Goal: Task Accomplishment & Management: Manage account settings

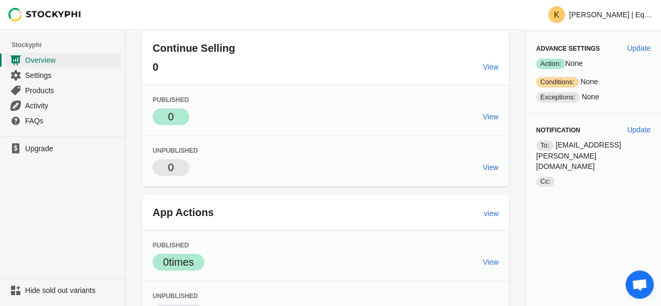
scroll to position [215, 0]
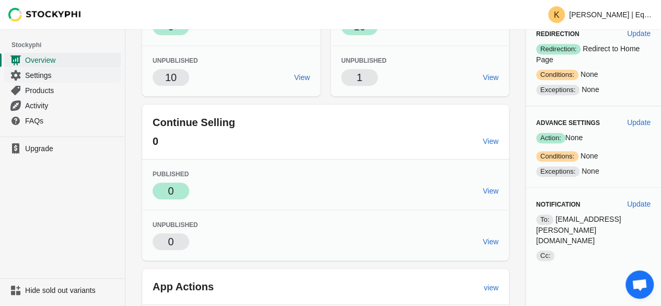
click at [37, 76] on span "Settings" at bounding box center [72, 75] width 94 height 10
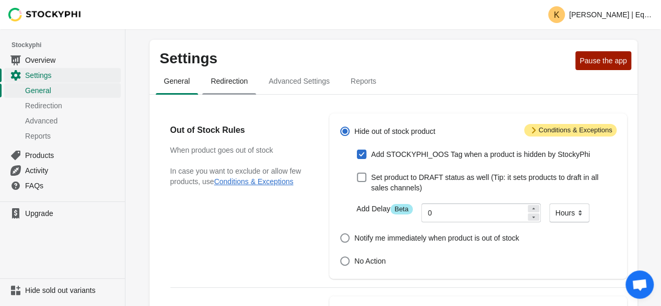
click at [226, 81] on span "Redirection" at bounding box center [229, 81] width 54 height 19
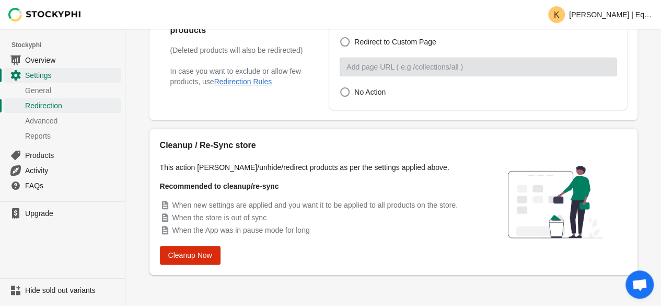
scroll to position [117, 0]
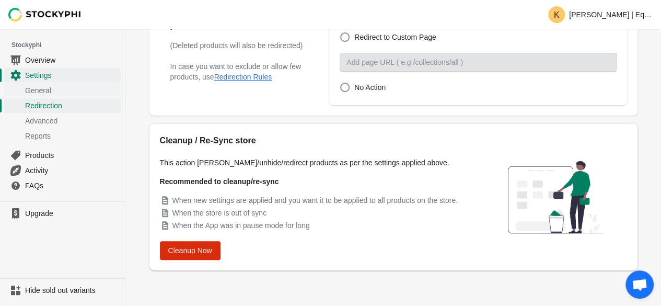
click at [53, 88] on span "General" at bounding box center [72, 90] width 94 height 10
click at [41, 90] on span "General" at bounding box center [72, 90] width 94 height 10
click at [42, 56] on span "Overview" at bounding box center [72, 60] width 94 height 10
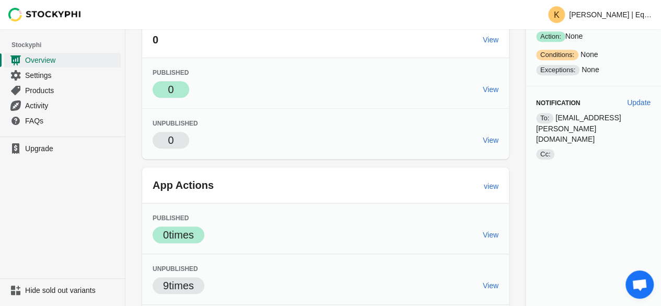
scroll to position [320, 0]
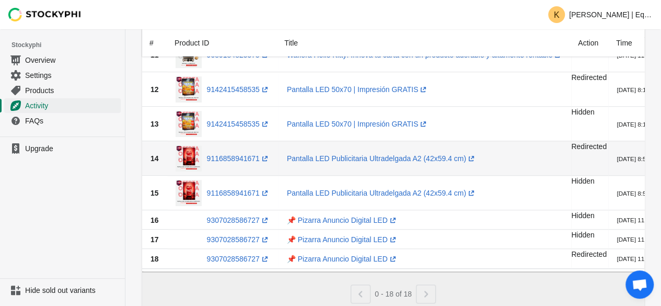
scroll to position [396, 0]
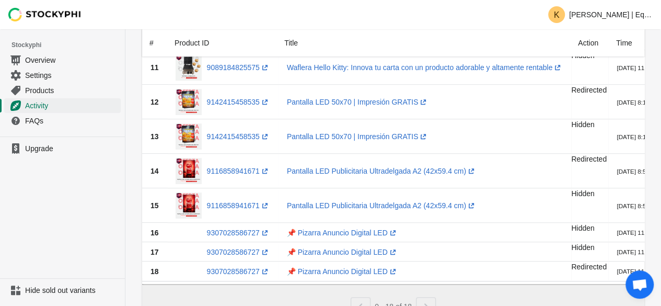
drag, startPoint x: 361, startPoint y: 283, endPoint x: 423, endPoint y: 290, distance: 62.6
click at [452, 283] on div at bounding box center [393, 282] width 500 height 1
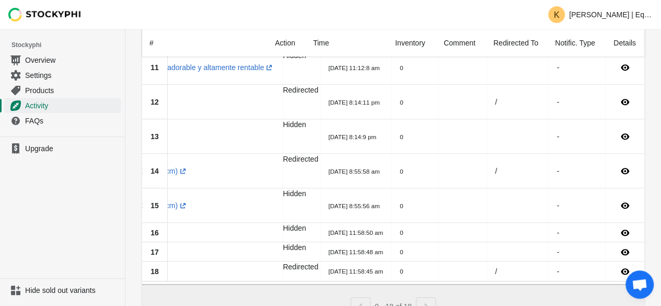
scroll to position [0, 0]
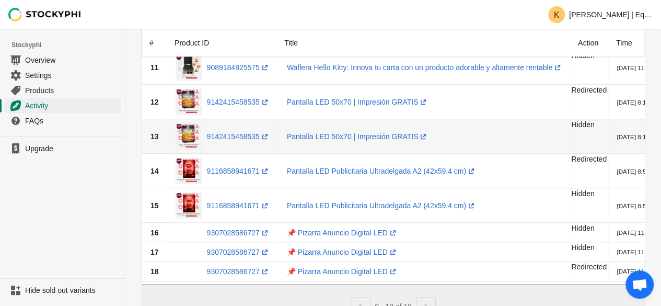
click at [153, 137] on span "13" at bounding box center [155, 136] width 8 height 8
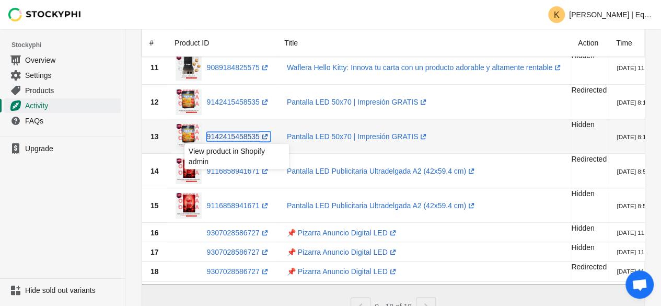
click at [236, 136] on link "9142415458535 (opens a new window)" at bounding box center [238, 136] width 63 height 8
